Goal: Communication & Community: Answer question/provide support

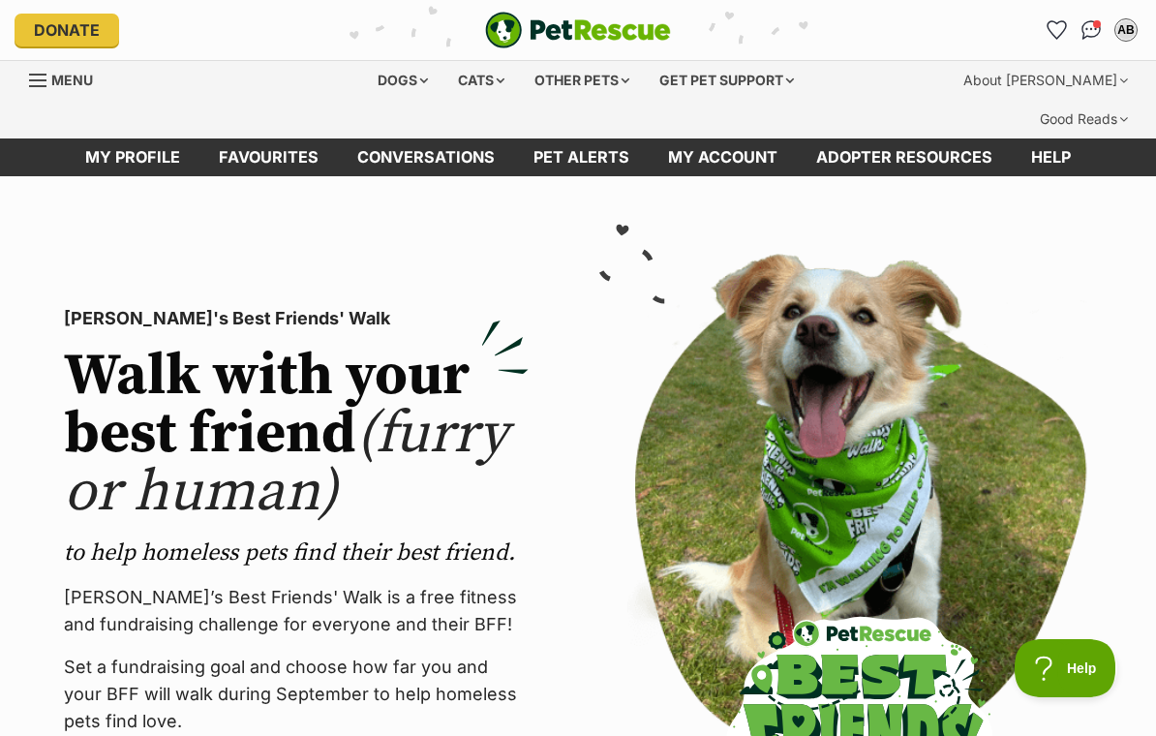
click at [747, 138] on link "My account" at bounding box center [723, 157] width 148 height 38
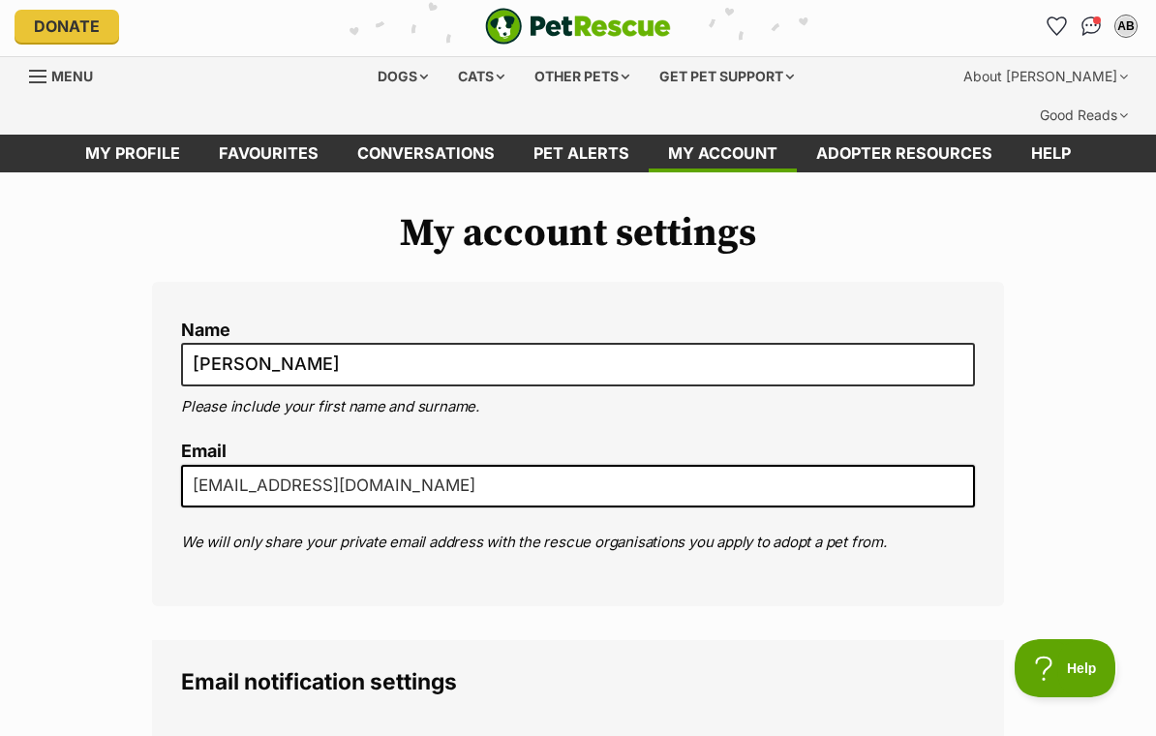
click at [457, 135] on link "Conversations" at bounding box center [426, 154] width 176 height 38
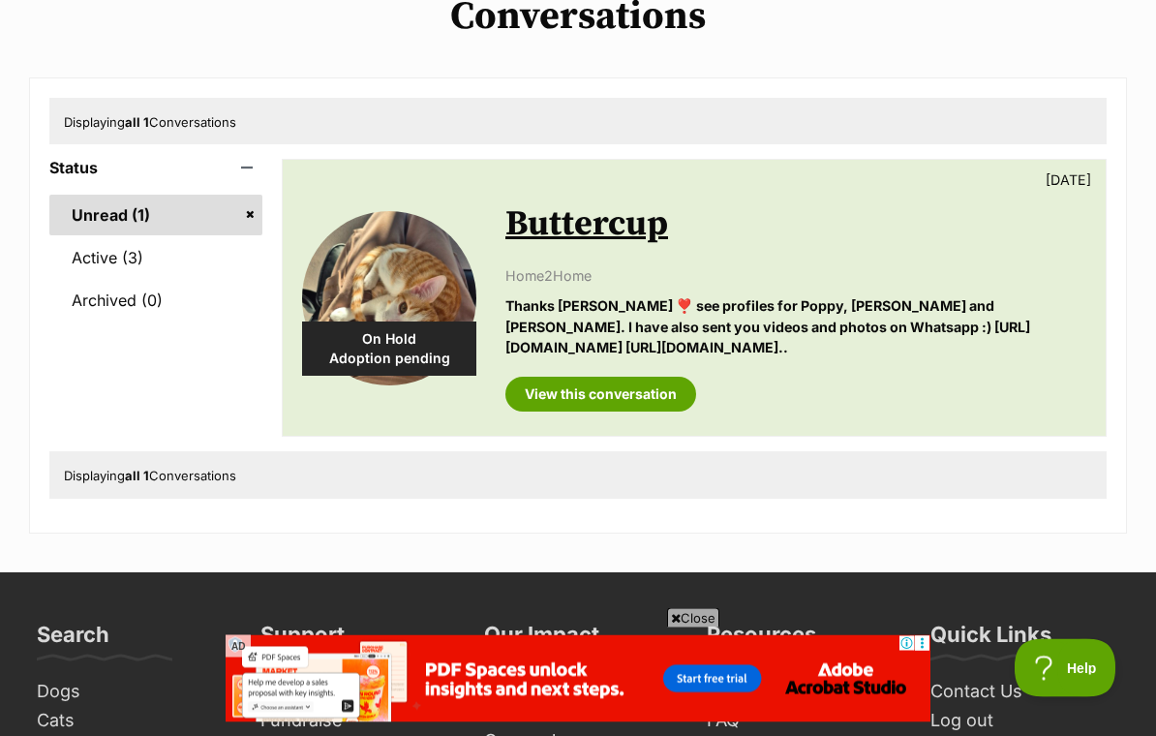
scroll to position [208, 0]
click at [137, 237] on link "Active (3)" at bounding box center [155, 257] width 213 height 41
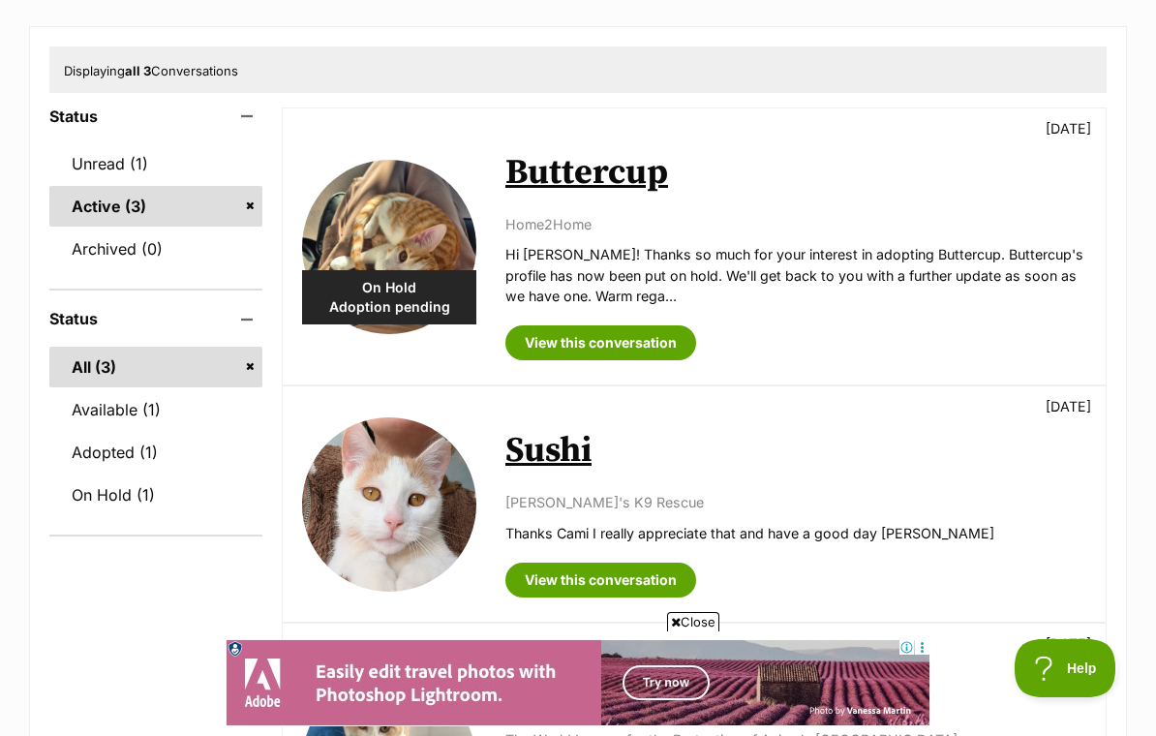
scroll to position [259, 0]
click at [644, 564] on link "View this conversation" at bounding box center [600, 581] width 191 height 35
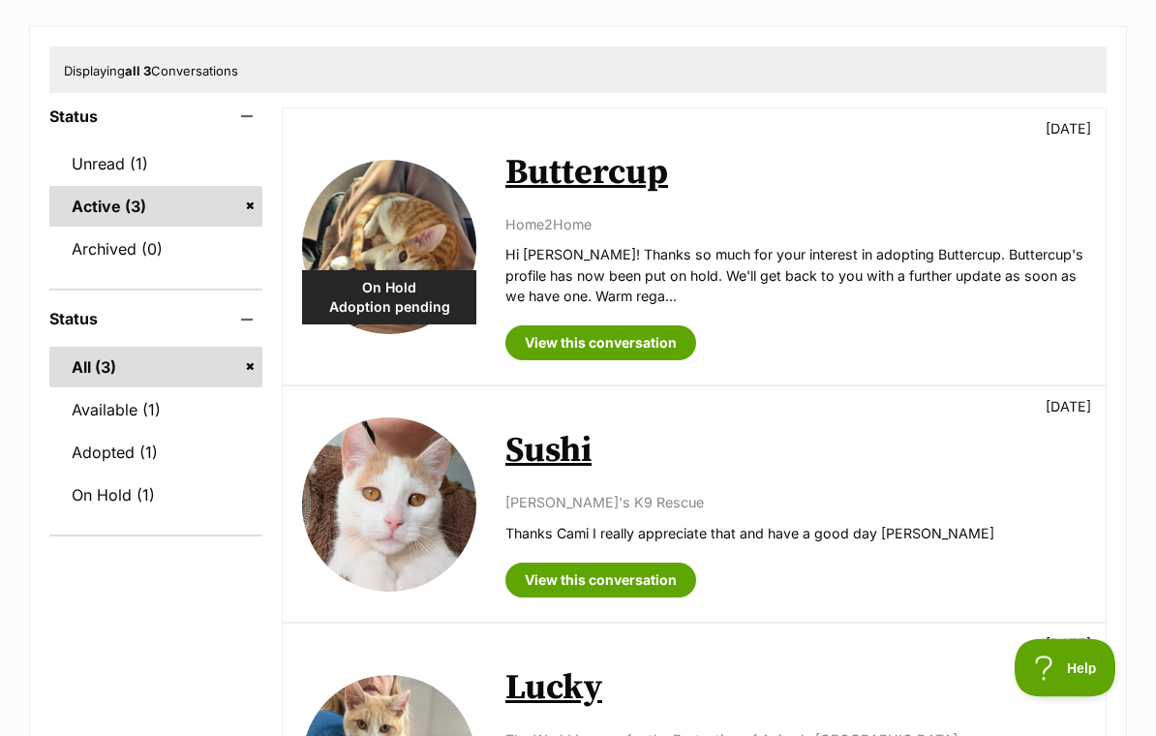
scroll to position [260, 0]
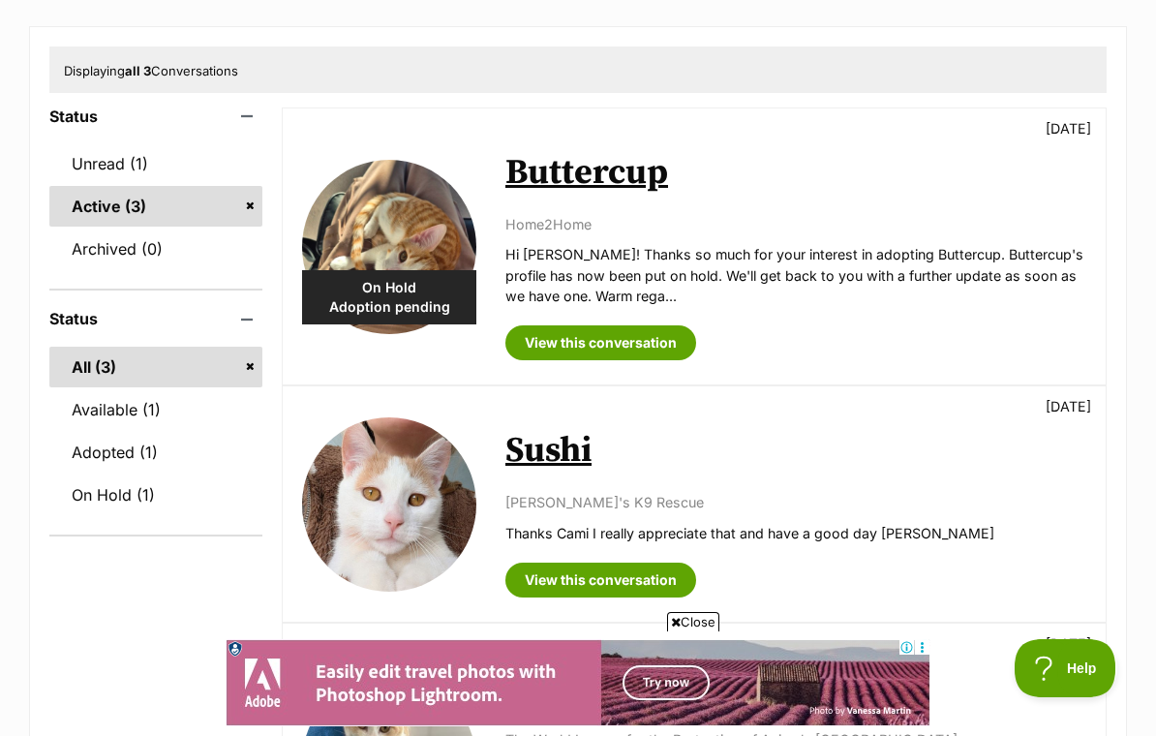
click at [641, 151] on link "Buttercup" at bounding box center [586, 173] width 163 height 44
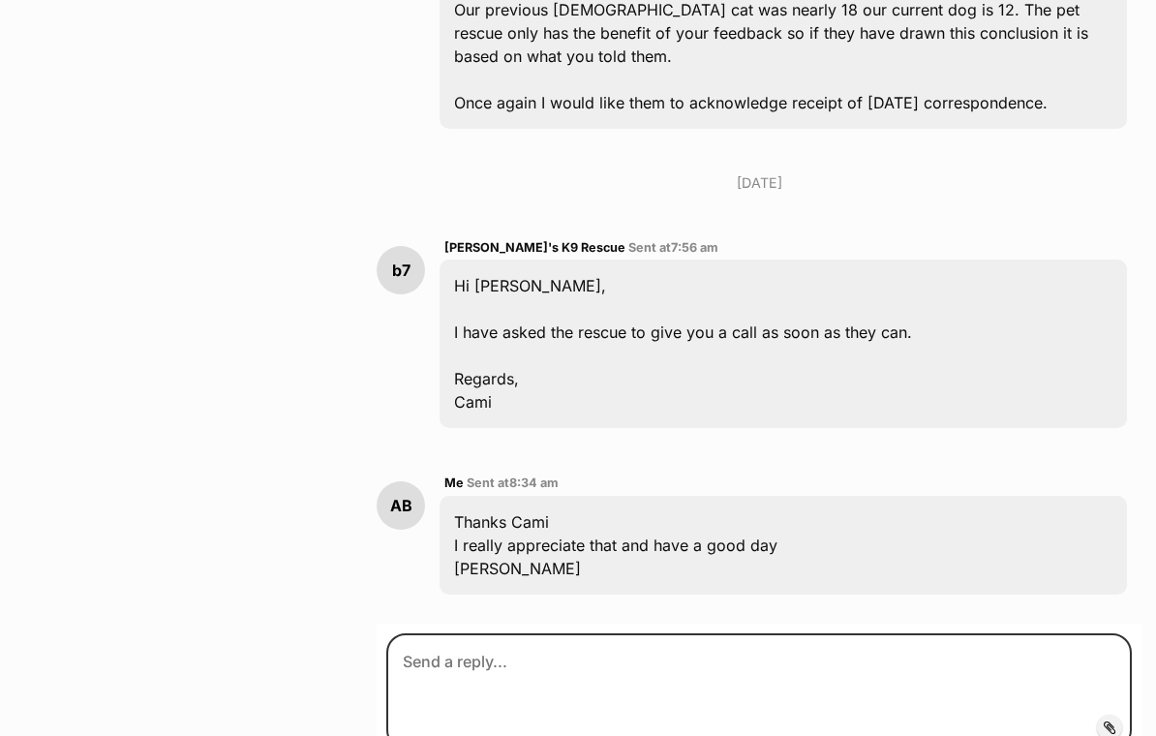
scroll to position [11143, 0]
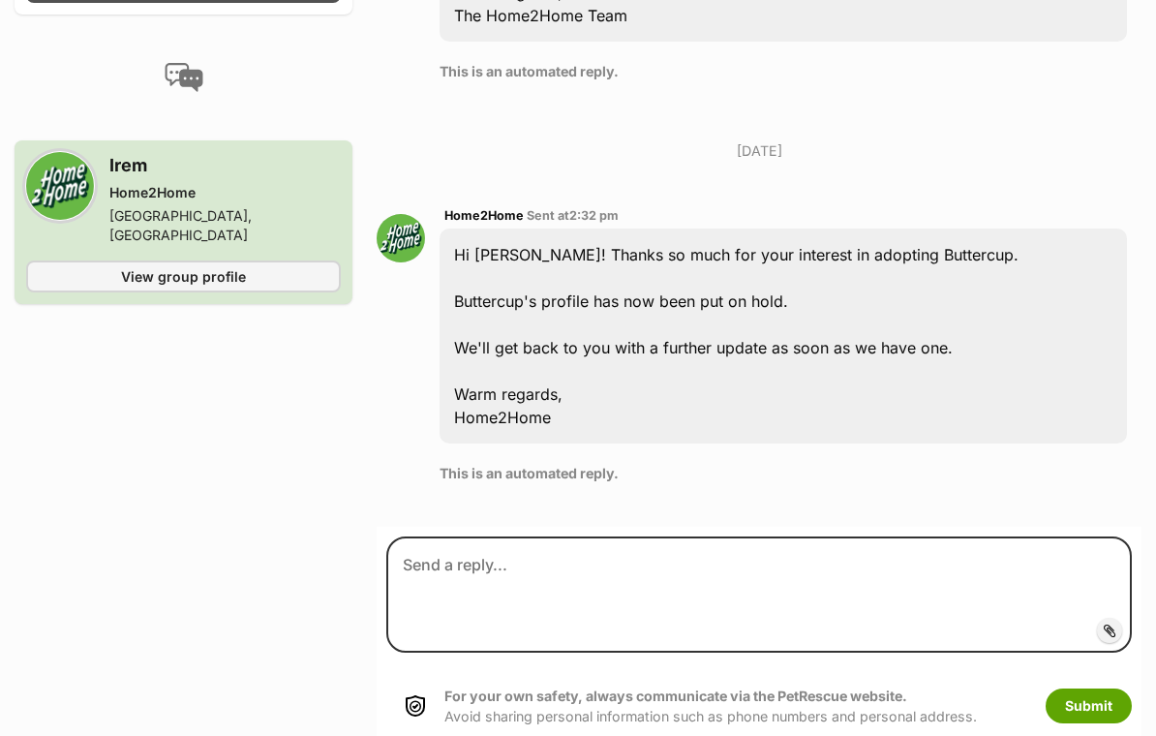
scroll to position [1557, 0]
click at [238, 267] on span "View group profile" at bounding box center [183, 277] width 125 height 20
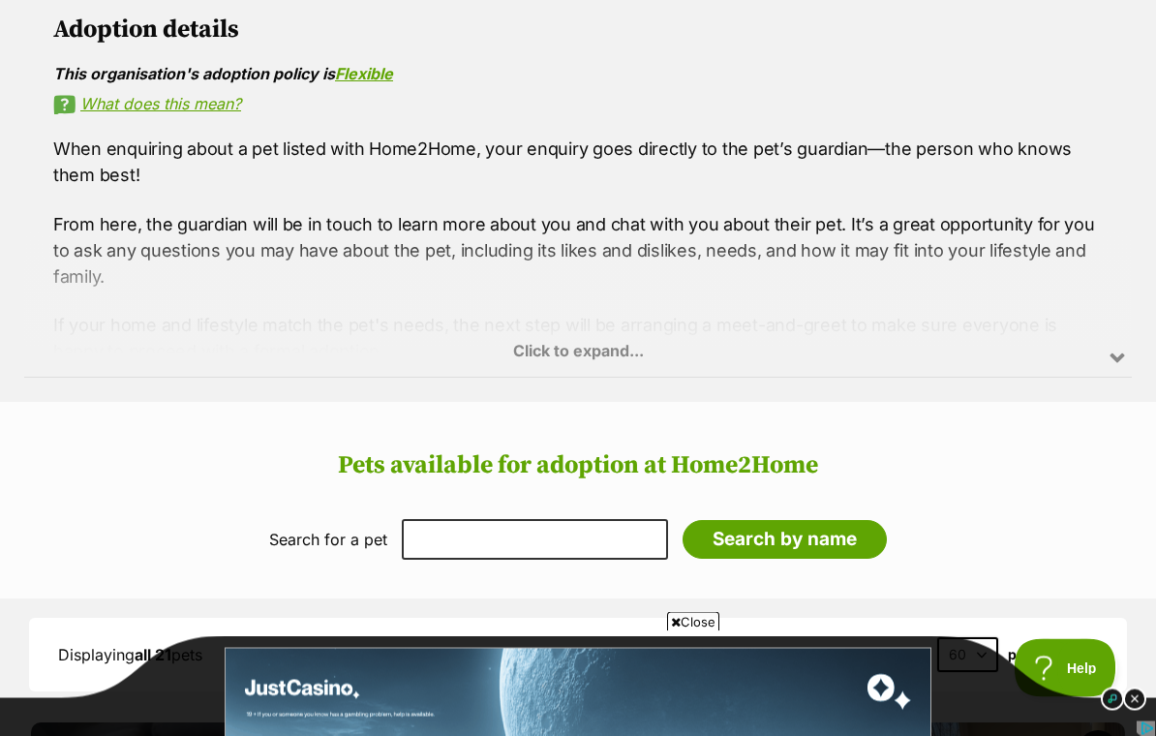
click at [637, 271] on div "Click to expand..." at bounding box center [578, 302] width 1108 height 151
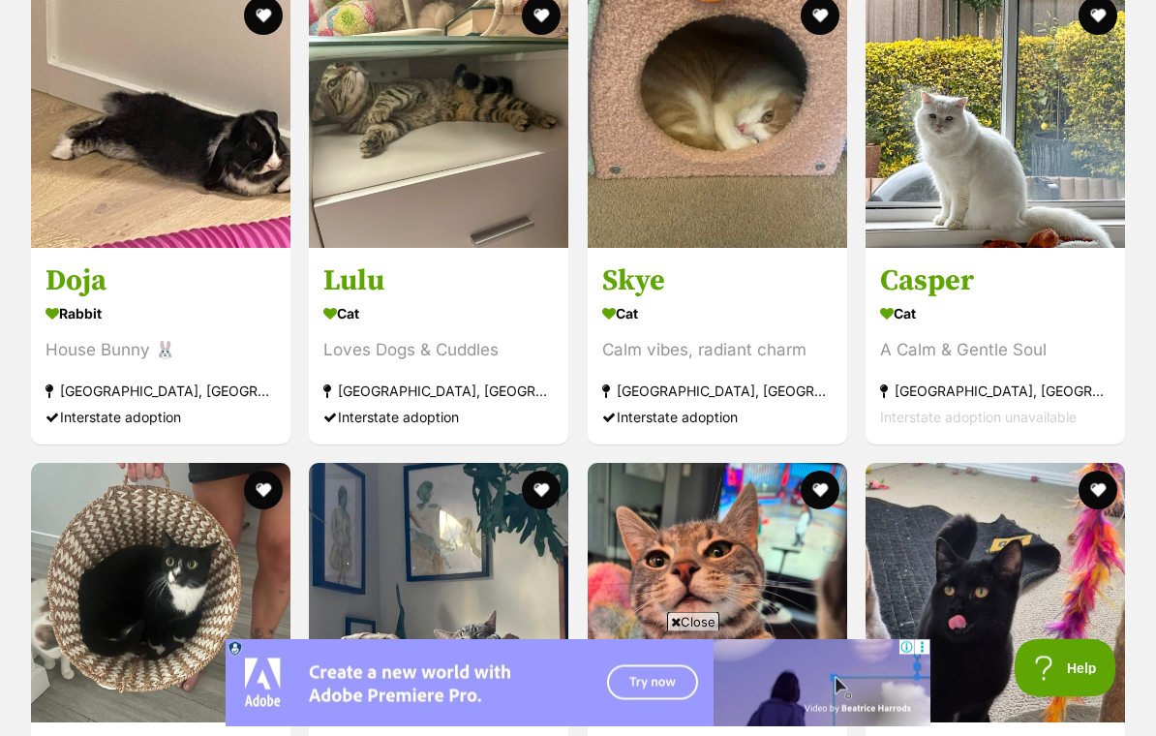
scroll to position [3850, 0]
click at [716, 299] on section "Cat Calm vibes, radiant charm Sydney, NSW Interstate adoption" at bounding box center [717, 364] width 230 height 131
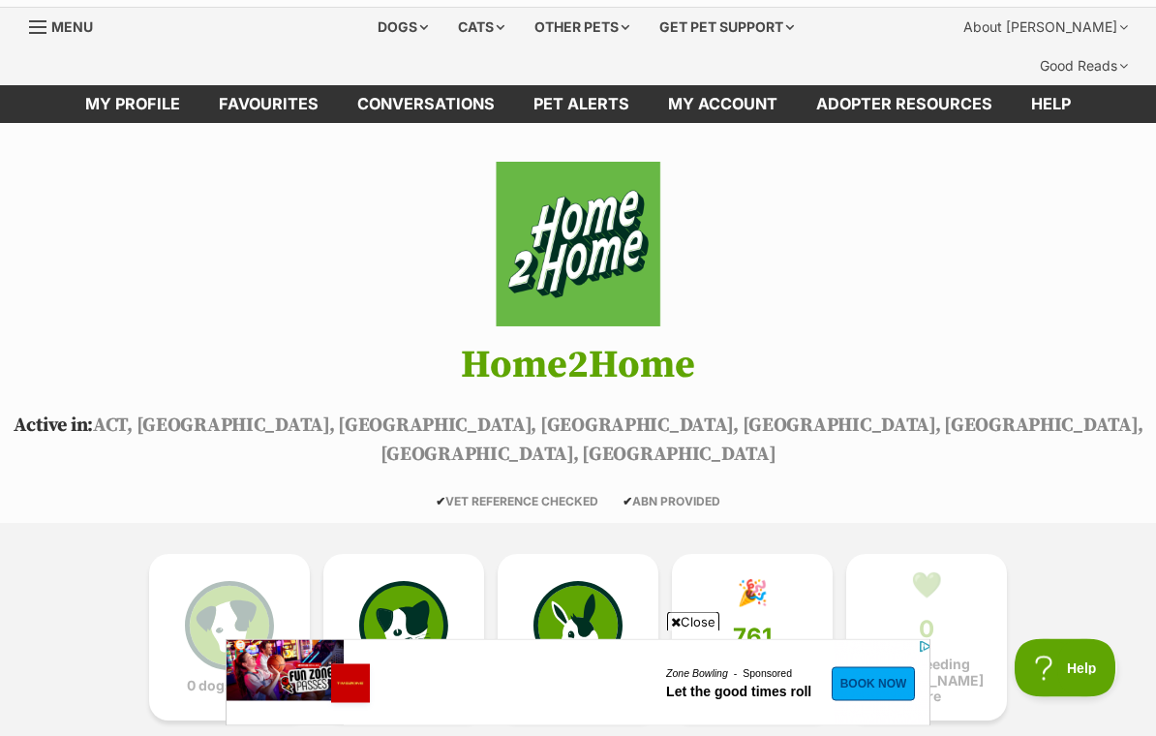
scroll to position [53, 0]
click at [589, 581] on img at bounding box center [578, 625] width 89 height 89
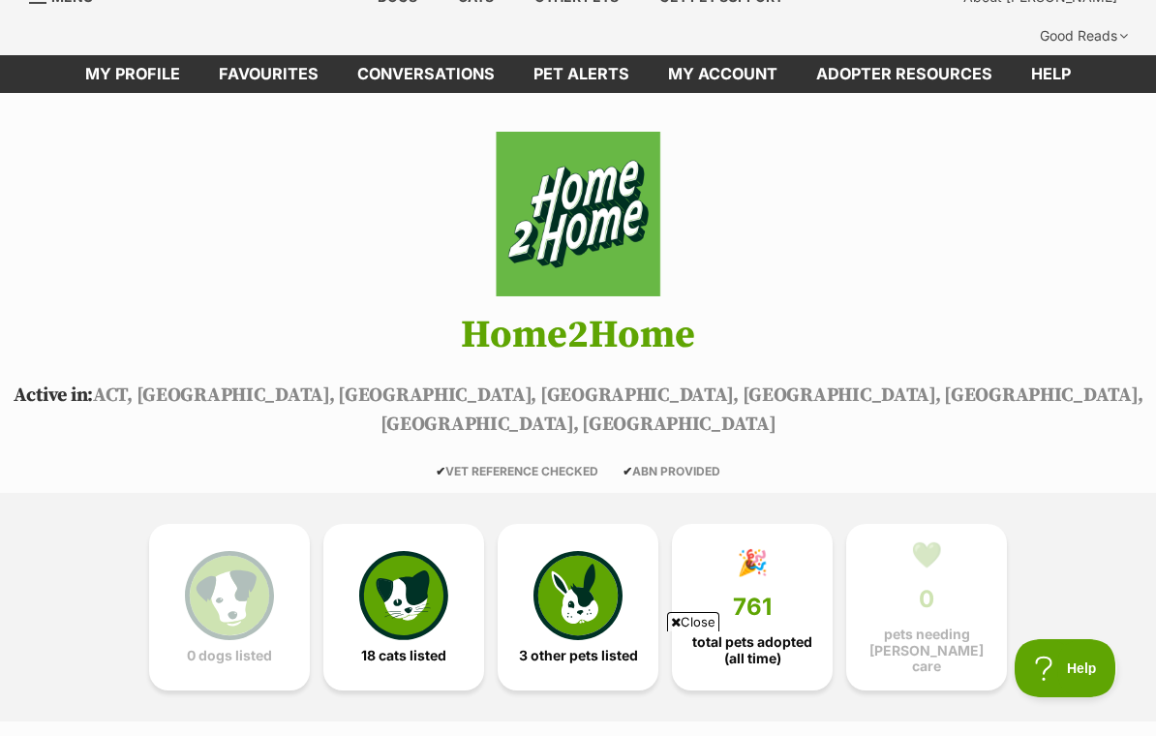
scroll to position [0, 0]
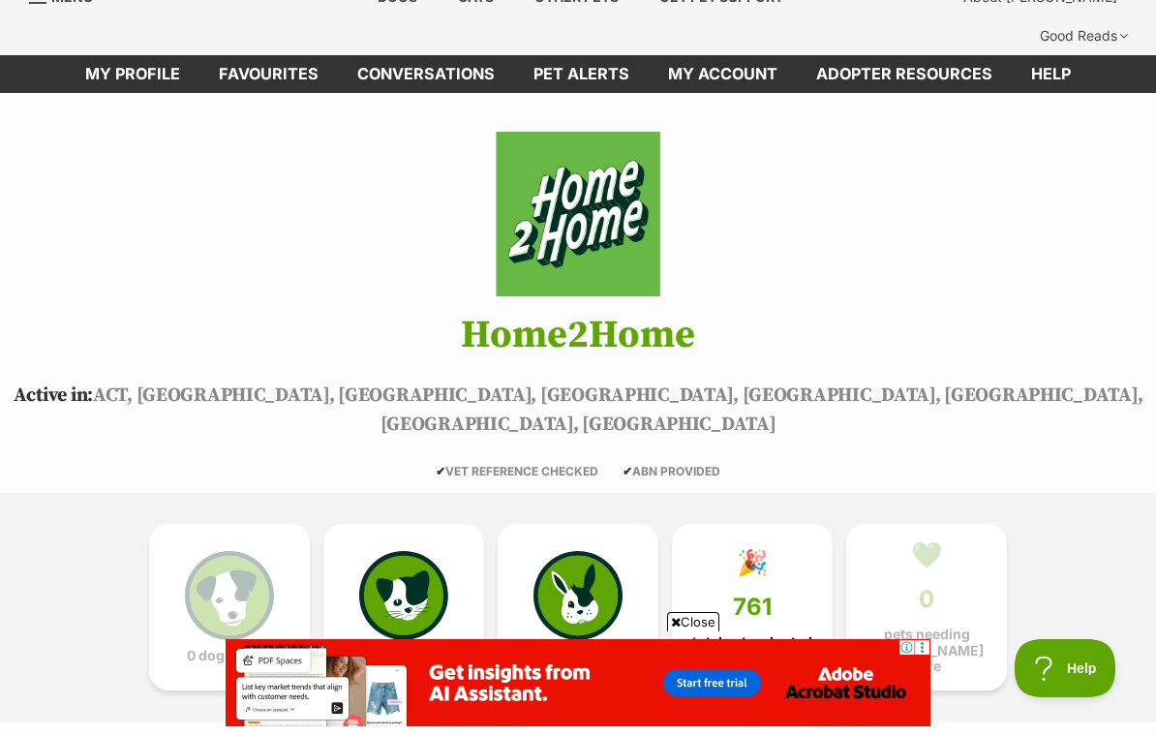
click at [422, 551] on img at bounding box center [403, 595] width 89 height 89
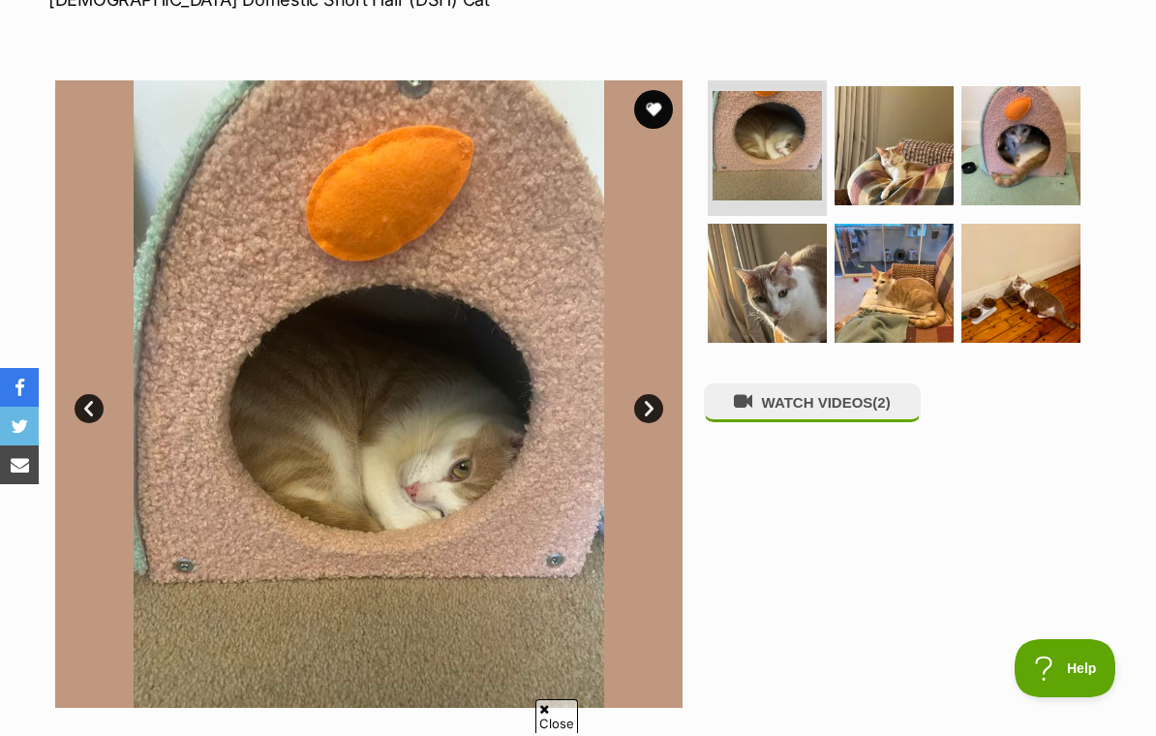
scroll to position [338, 0]
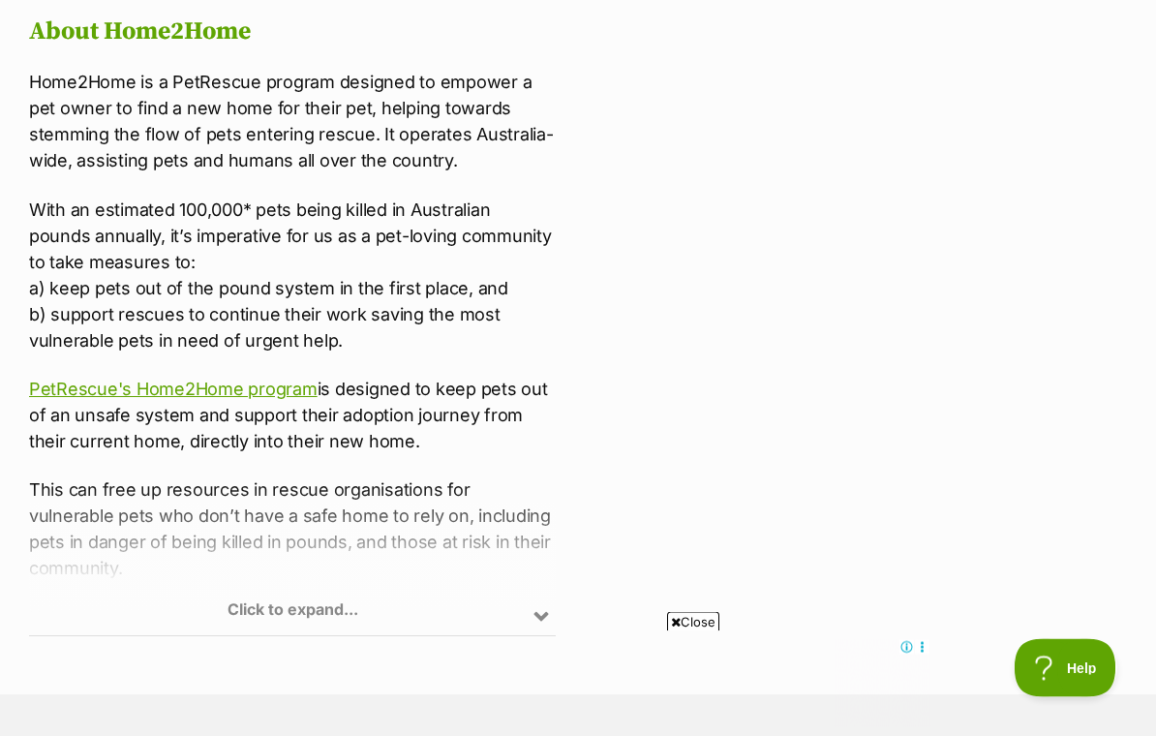
scroll to position [1109, 0]
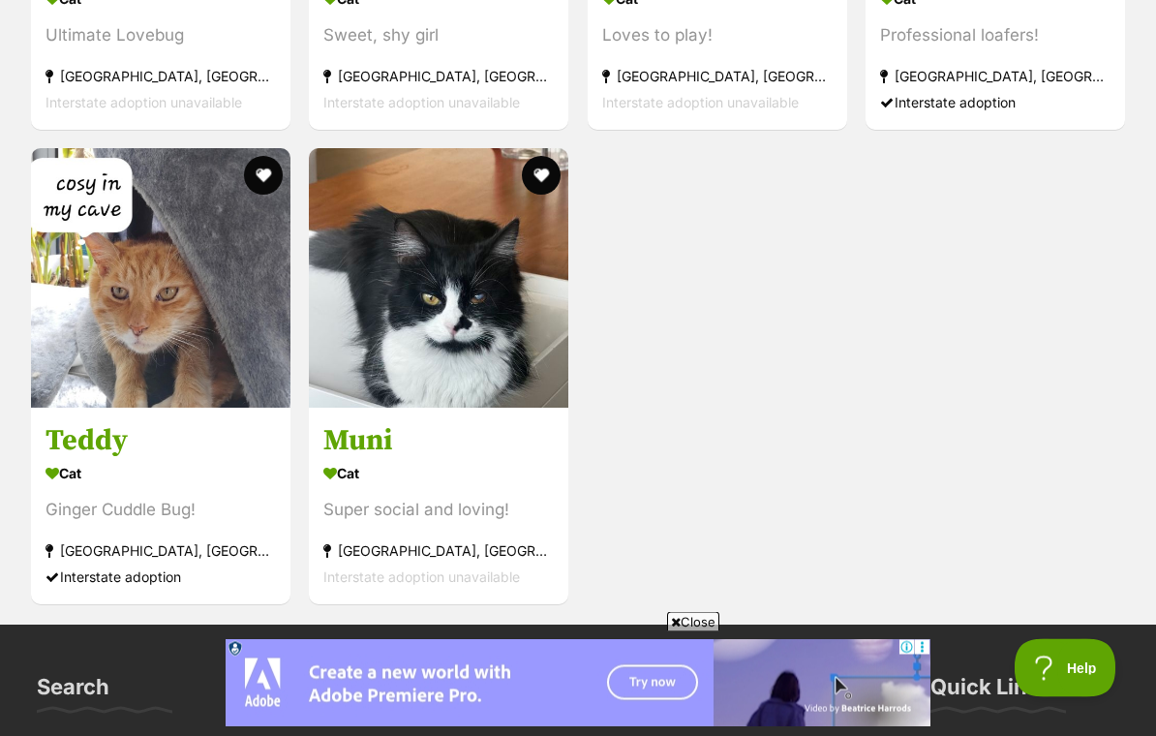
scroll to position [4408, 0]
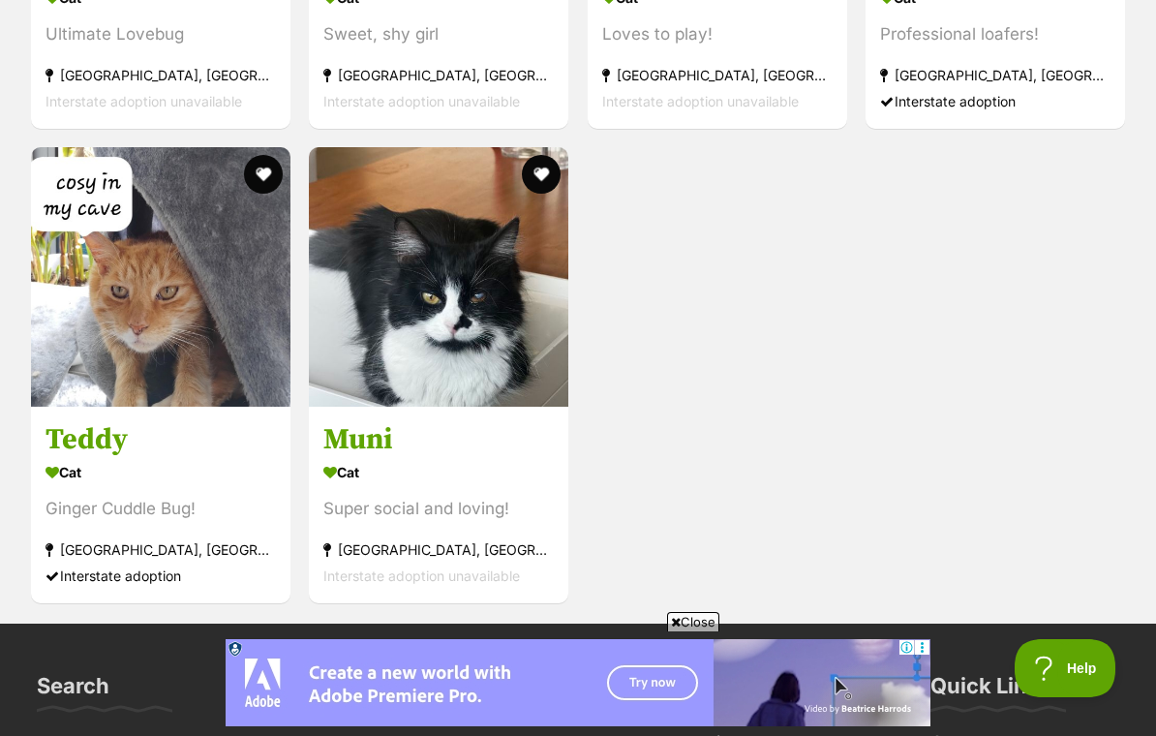
click at [219, 303] on img at bounding box center [161, 277] width 260 height 260
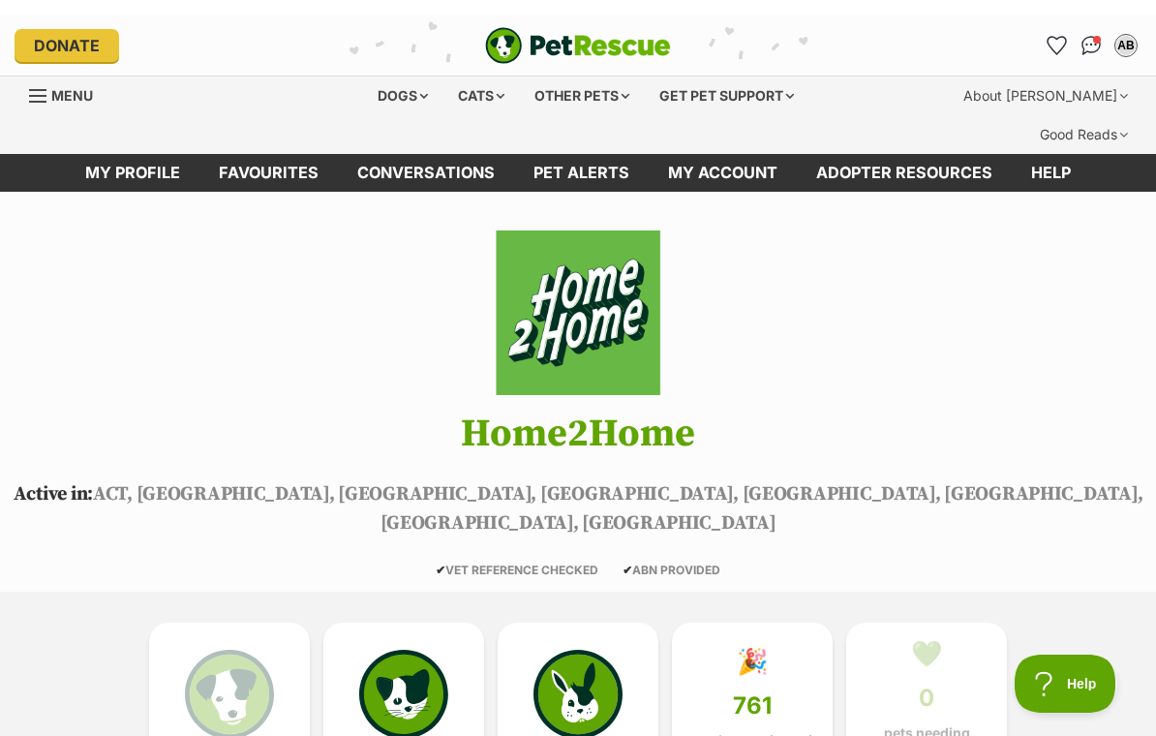
scroll to position [0, 0]
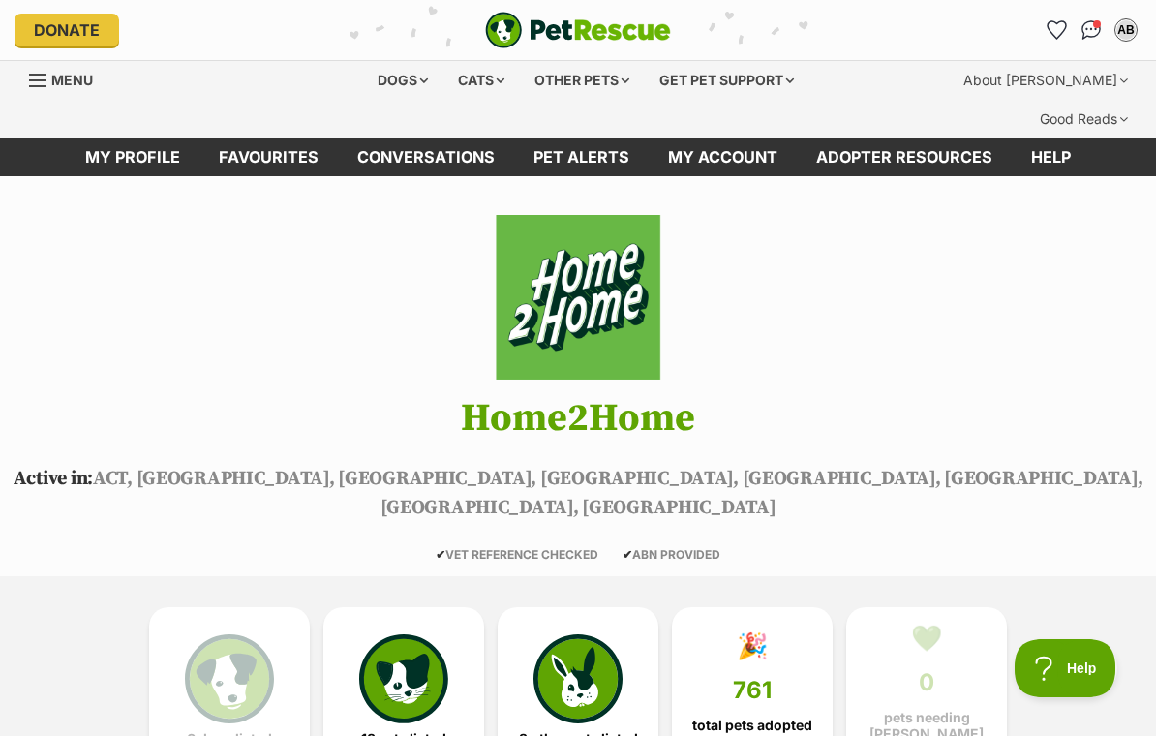
click at [182, 138] on link "My profile" at bounding box center [133, 157] width 134 height 38
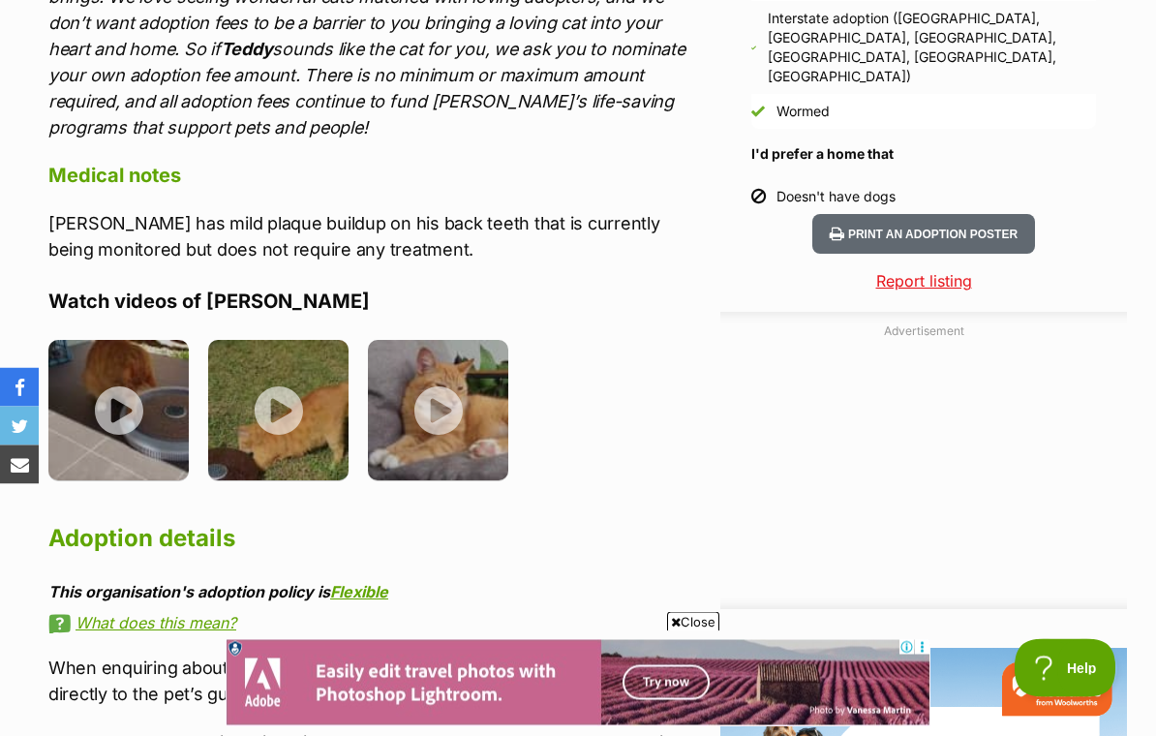
scroll to position [1845, 0]
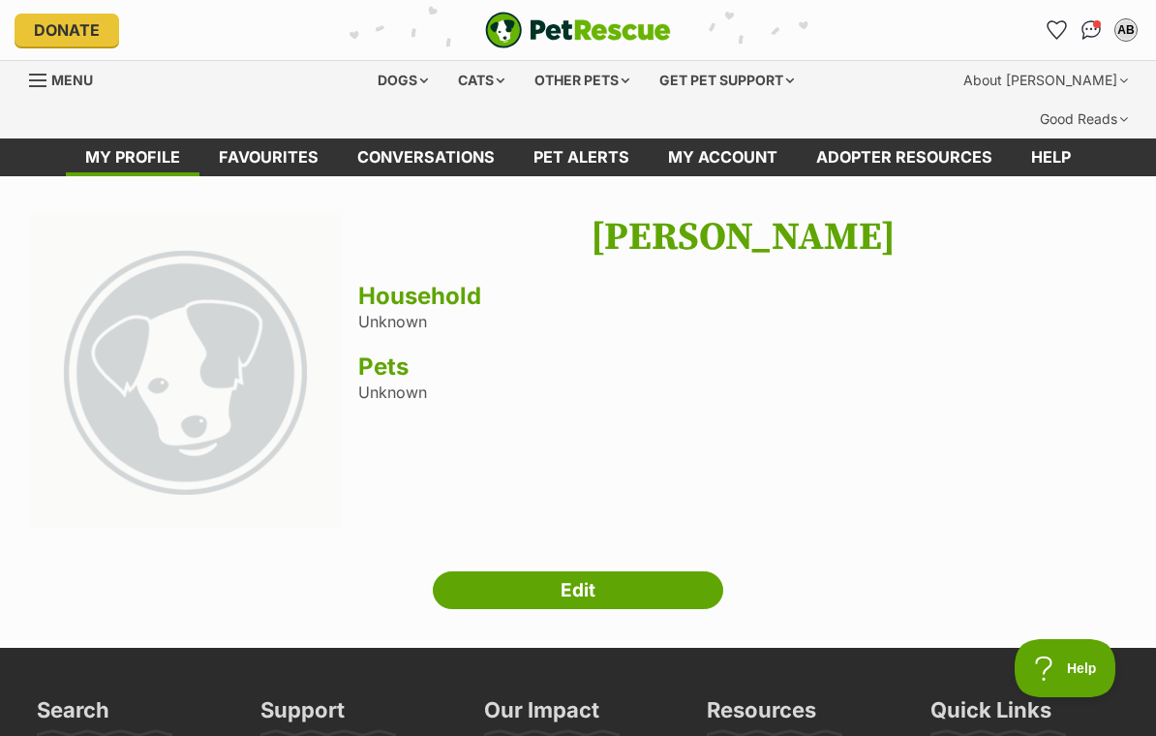
click at [459, 138] on link "Conversations" at bounding box center [426, 157] width 176 height 38
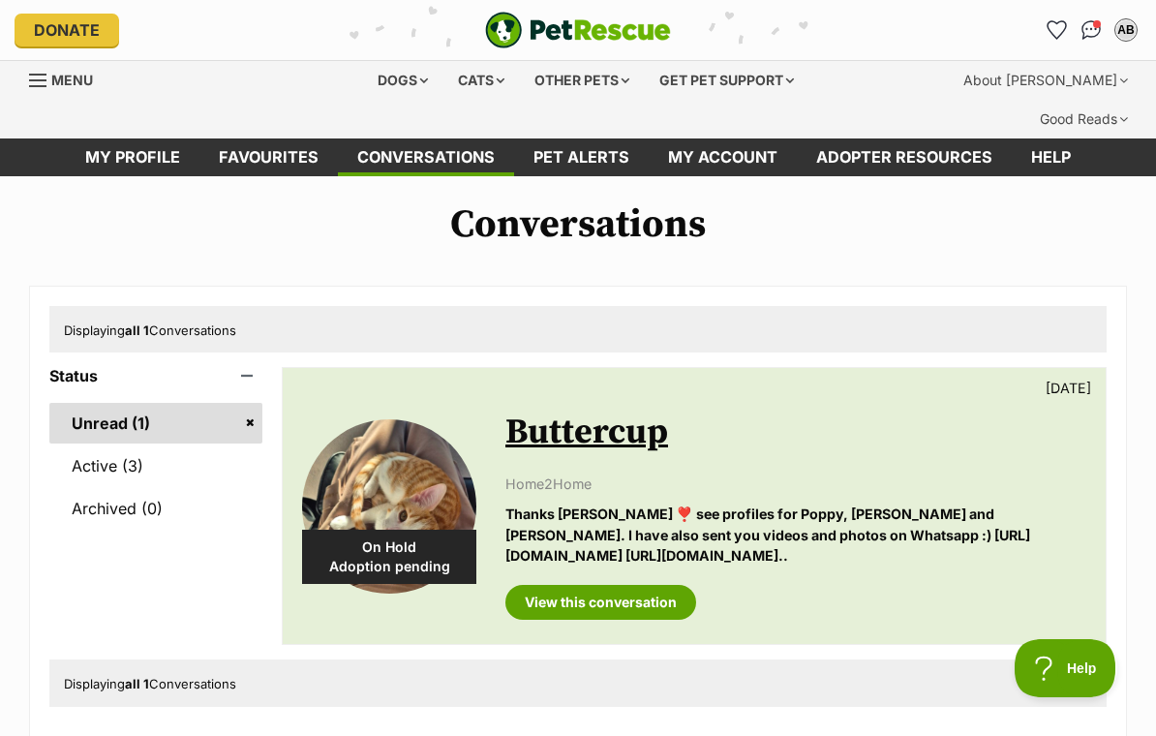
click at [290, 138] on link "Favourites" at bounding box center [268, 157] width 138 height 38
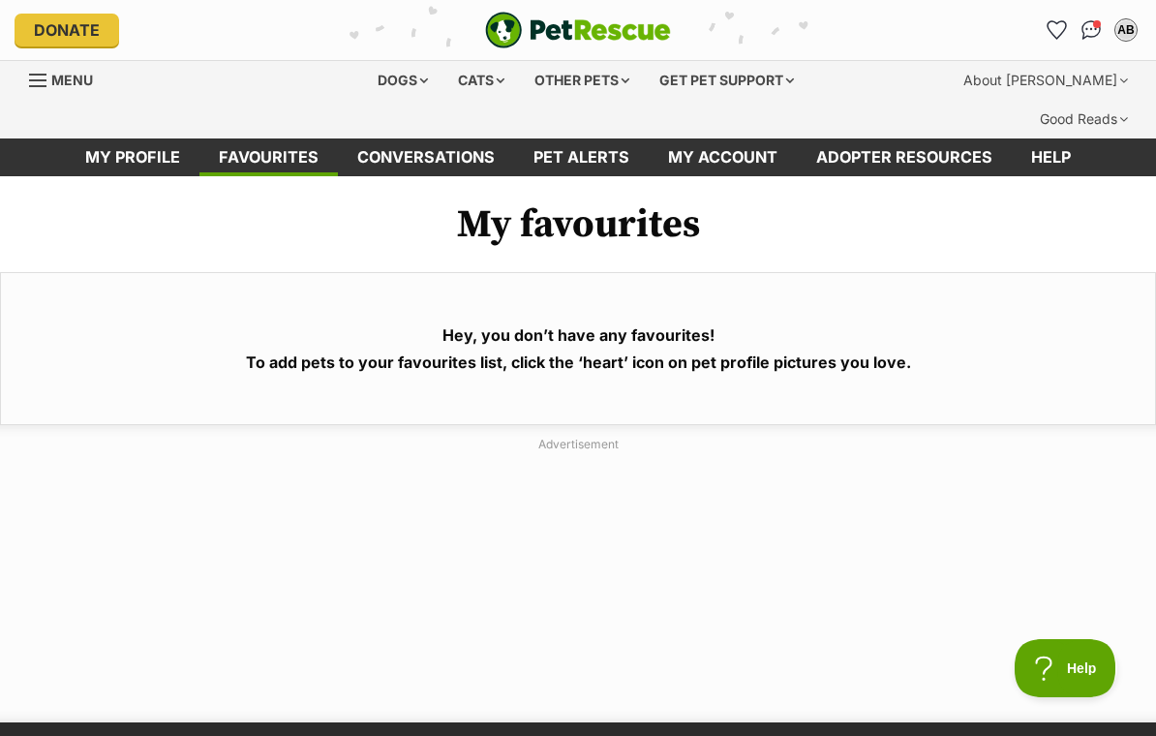
click at [968, 138] on link "Adopter resources" at bounding box center [904, 157] width 215 height 38
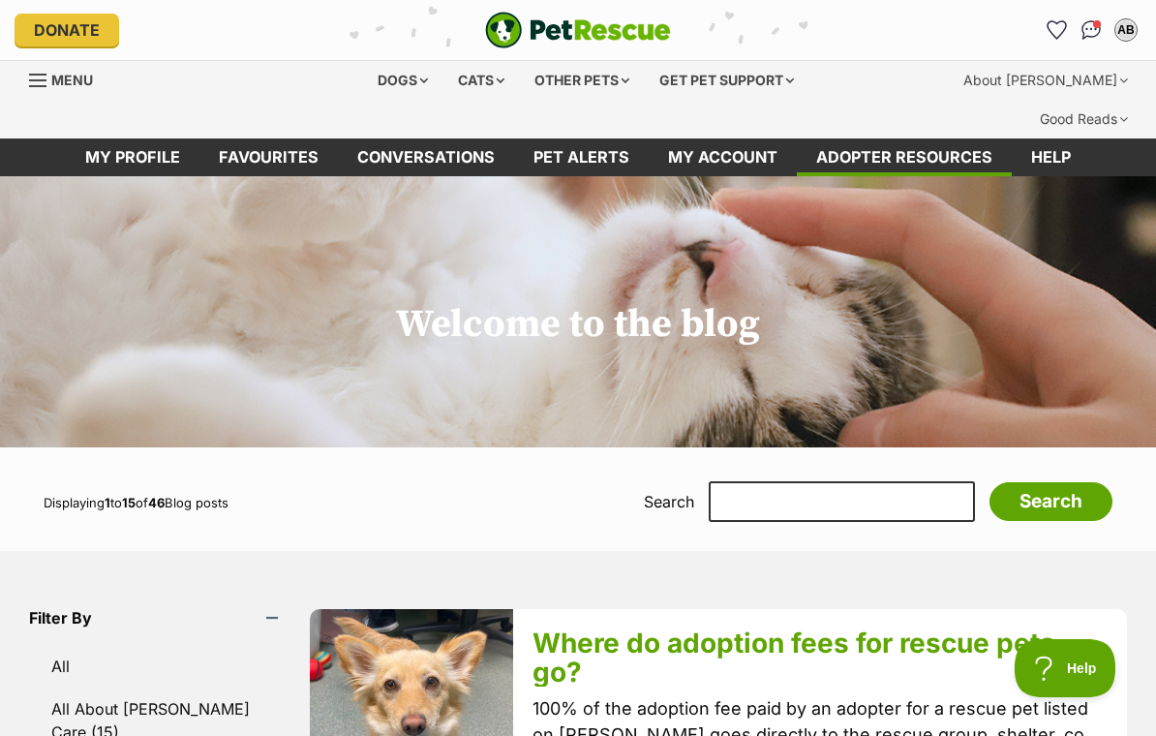
click at [755, 138] on link "My account" at bounding box center [723, 157] width 148 height 38
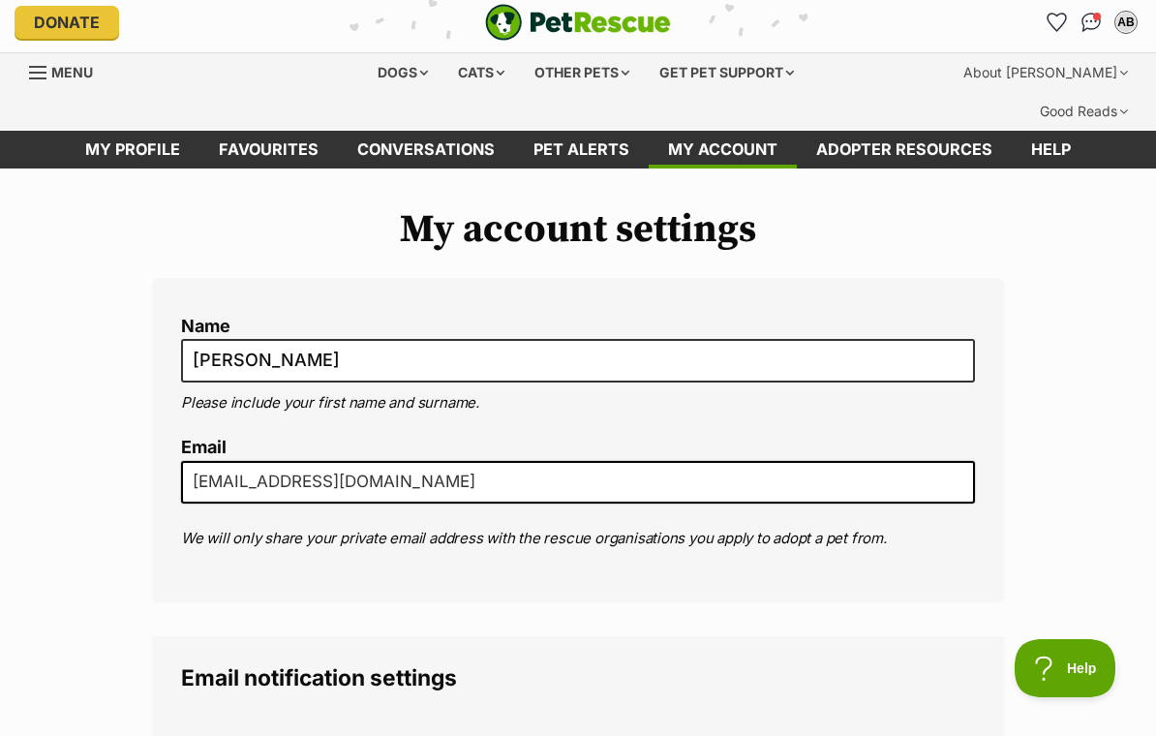
click at [475, 131] on link "Conversations" at bounding box center [426, 150] width 176 height 38
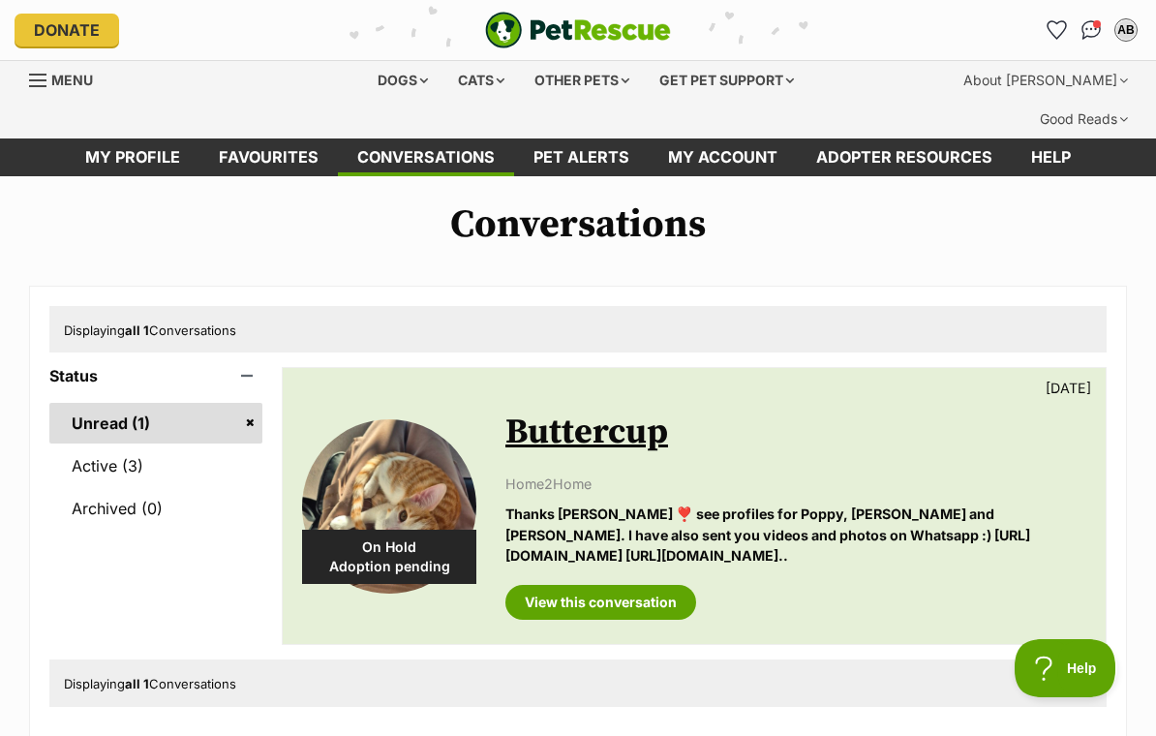
click at [654, 585] on link "View this conversation" at bounding box center [600, 602] width 191 height 35
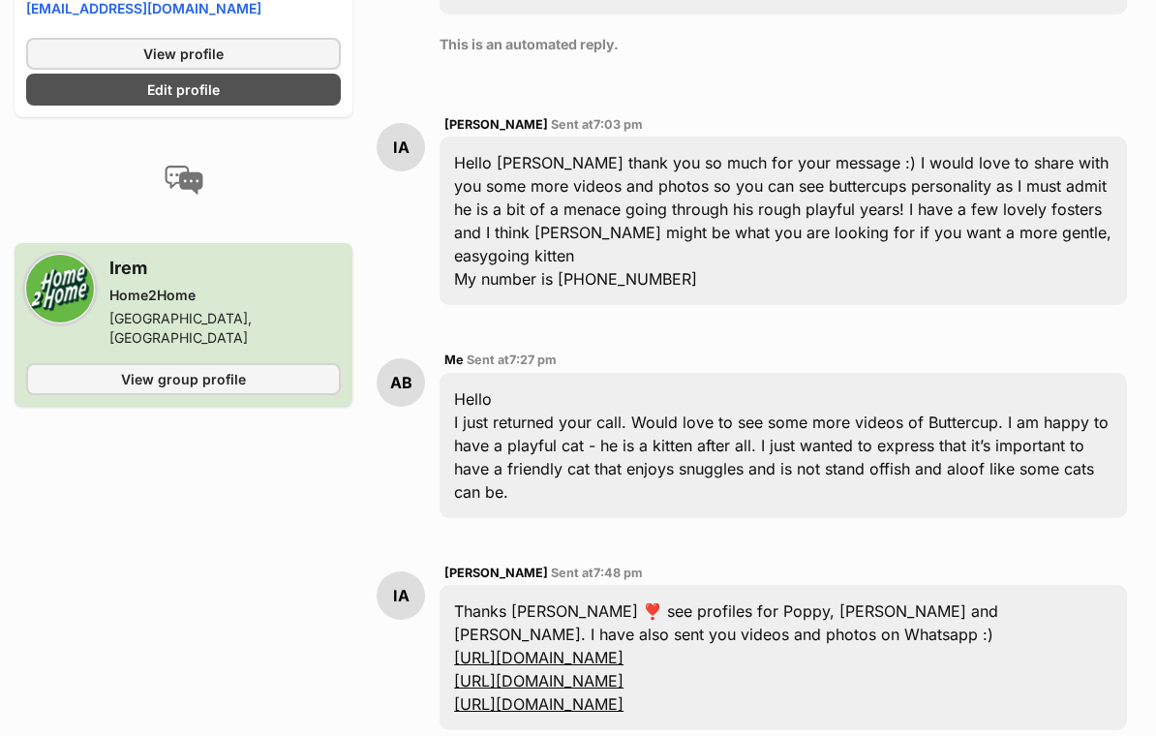
scroll to position [1556, 0]
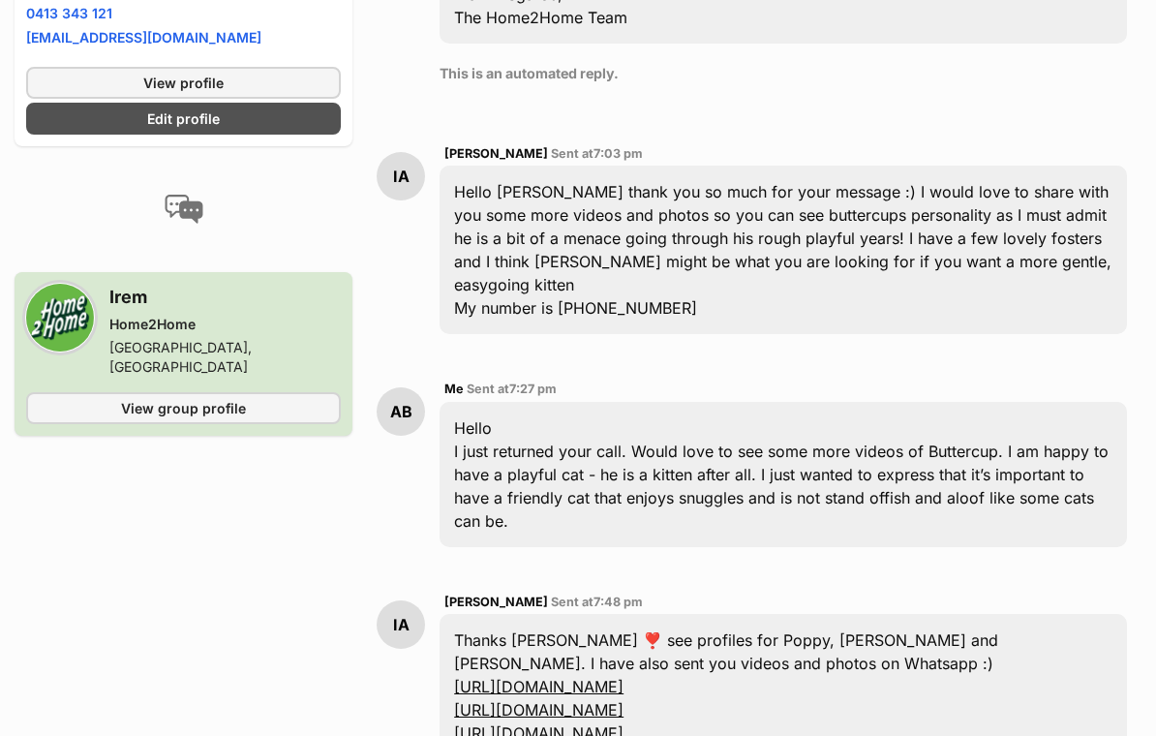
click at [246, 392] on link "View group profile" at bounding box center [183, 408] width 315 height 32
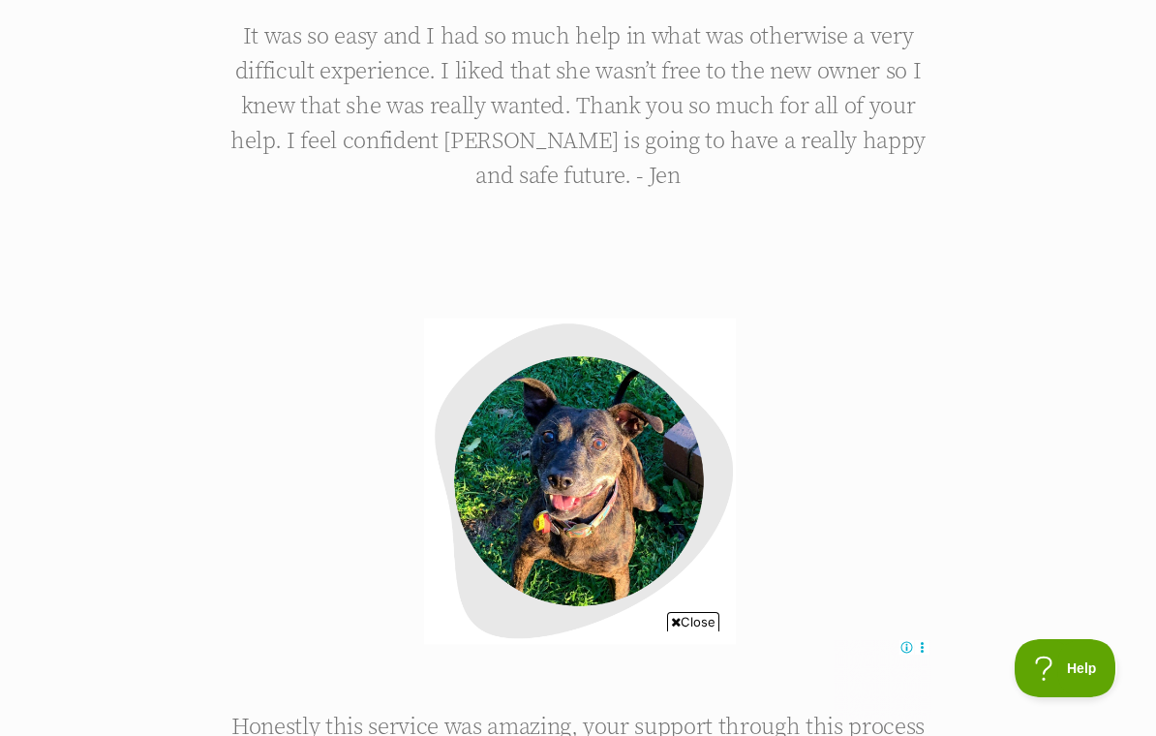
scroll to position [7992, 0]
